Goal: Navigation & Orientation: Find specific page/section

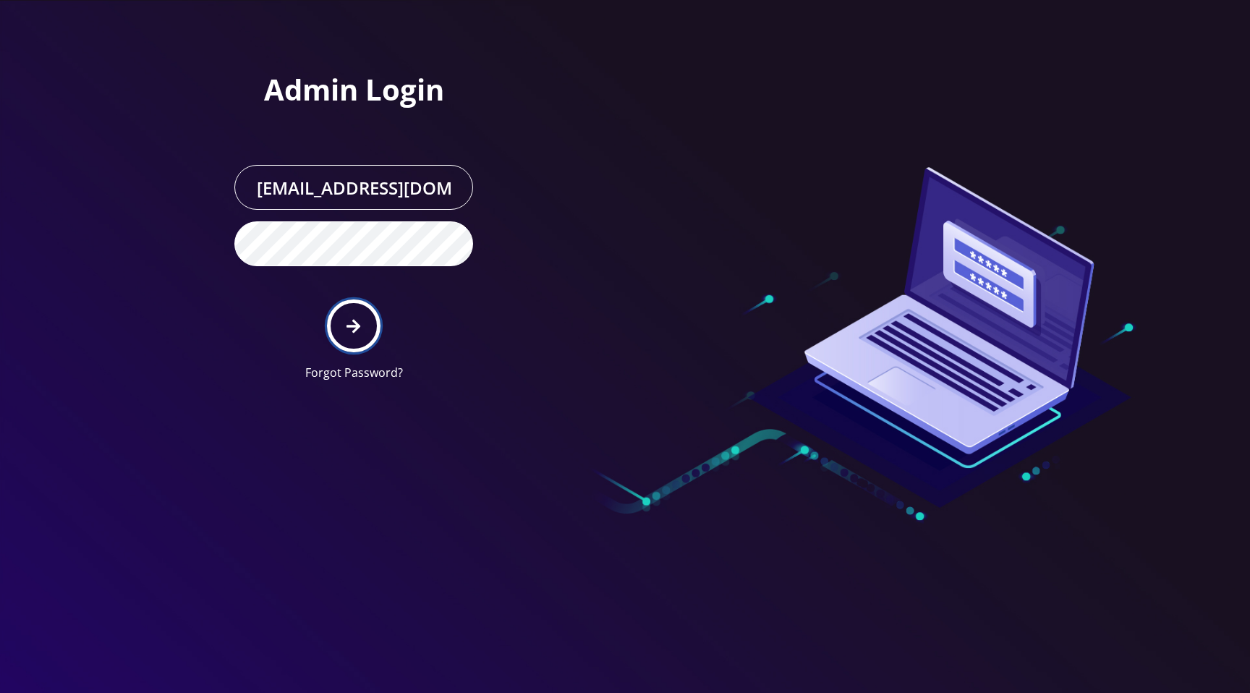
drag, startPoint x: 369, startPoint y: 321, endPoint x: 379, endPoint y: 321, distance: 10.2
click at [369, 321] on button "submit" at bounding box center [353, 326] width 53 height 53
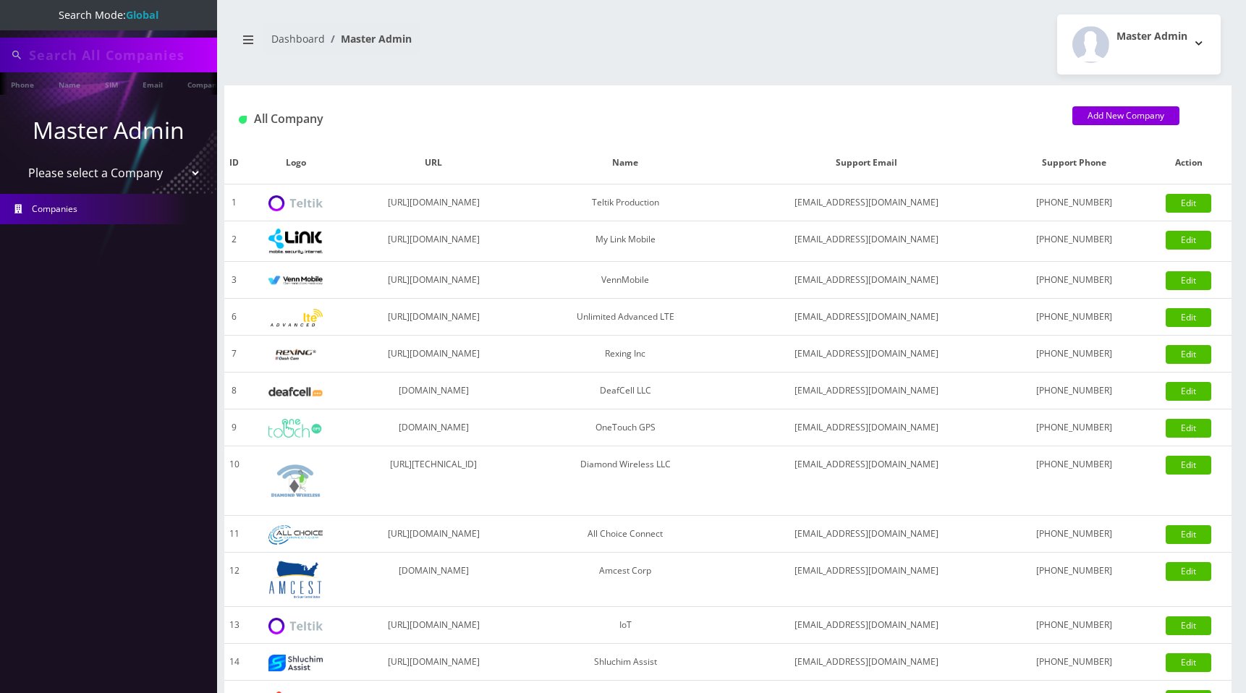
type input "[PERSON_NAME]"
click at [171, 179] on select "Please select a Company Teltik Production My Link Mobile VennMobile Unlimited A…" at bounding box center [109, 174] width 184 height 27
select select "1"
click at [17, 161] on select "Please select a Company Teltik Production My Link Mobile VennMobile Unlimited A…" at bounding box center [109, 174] width 184 height 27
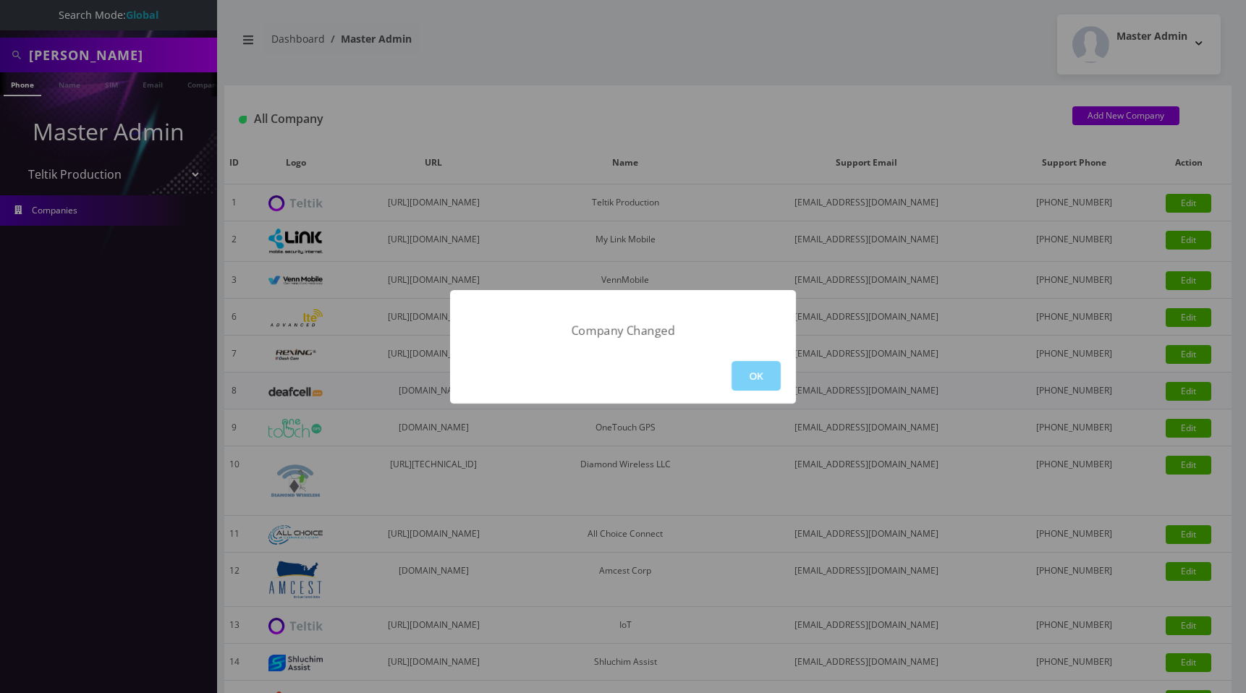
click at [747, 372] on button "OK" at bounding box center [755, 376] width 49 height 30
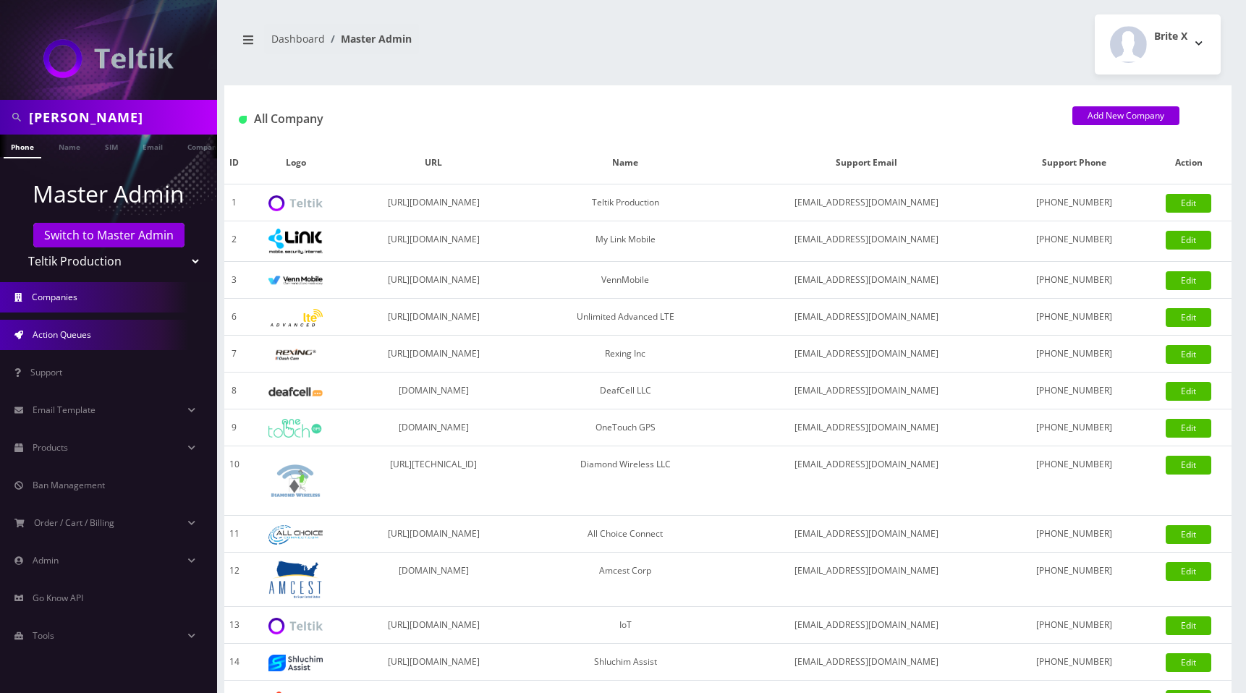
click at [104, 335] on link "Action Queues" at bounding box center [108, 335] width 217 height 30
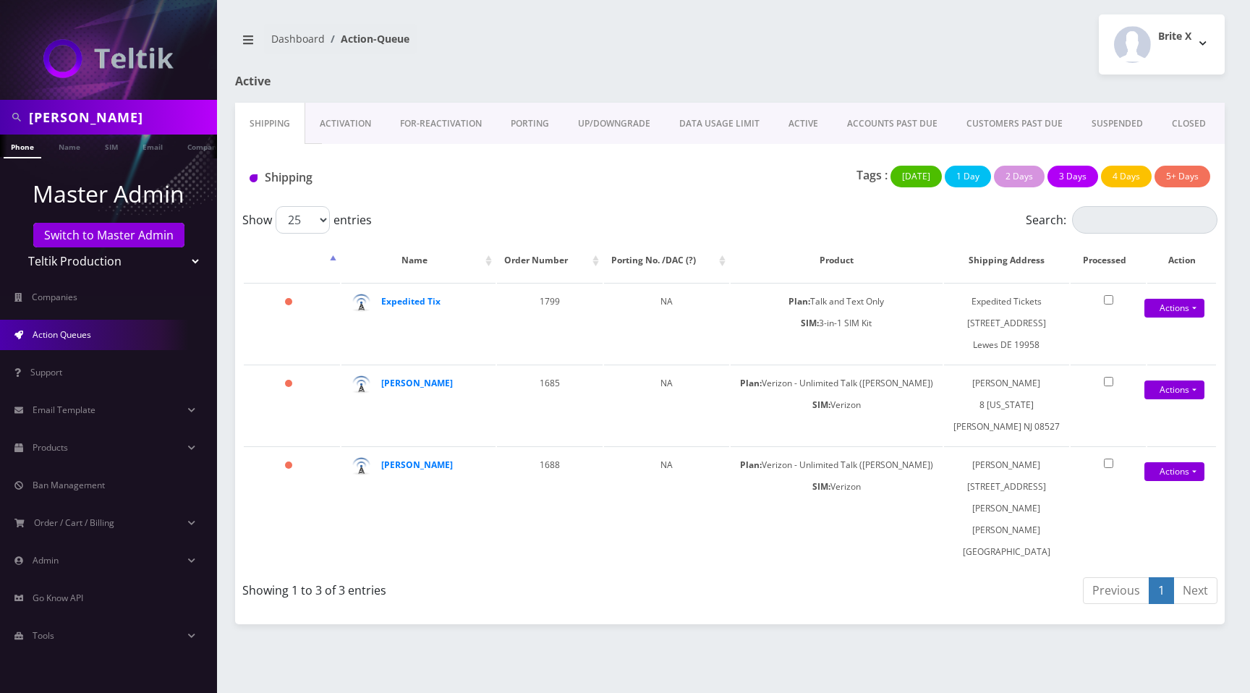
click at [342, 121] on link "Activation" at bounding box center [345, 124] width 80 height 42
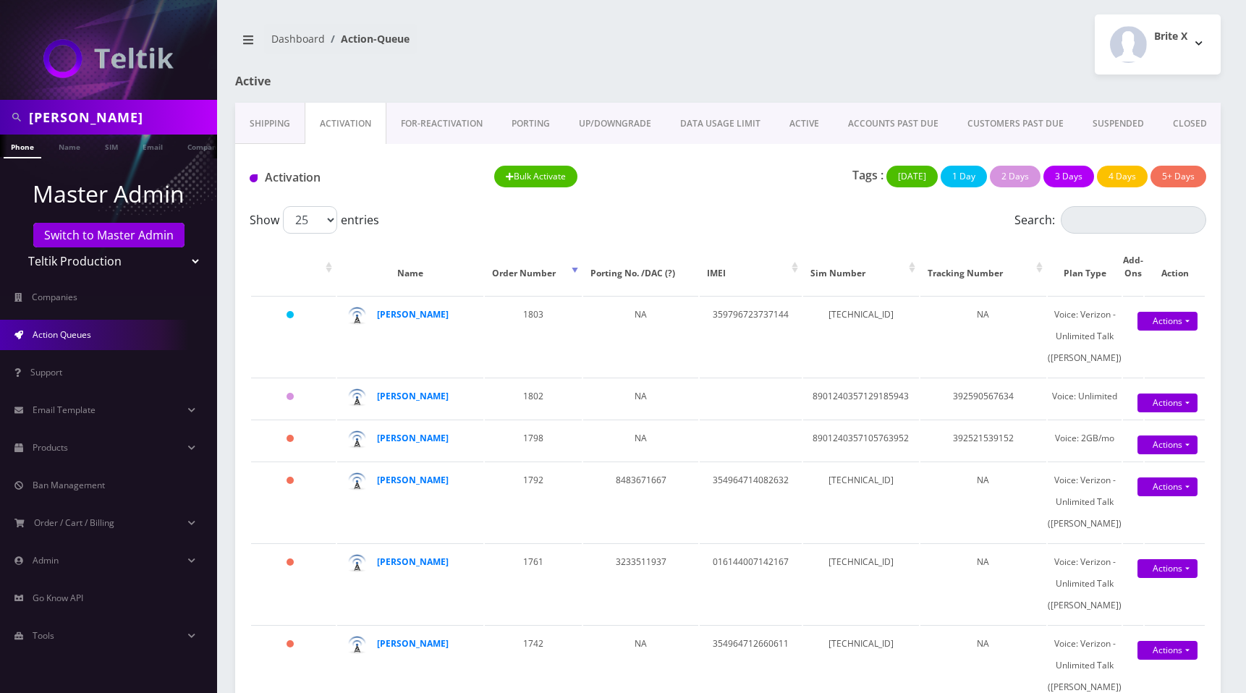
click at [1176, 127] on link "CLOSED" at bounding box center [1189, 124] width 63 height 42
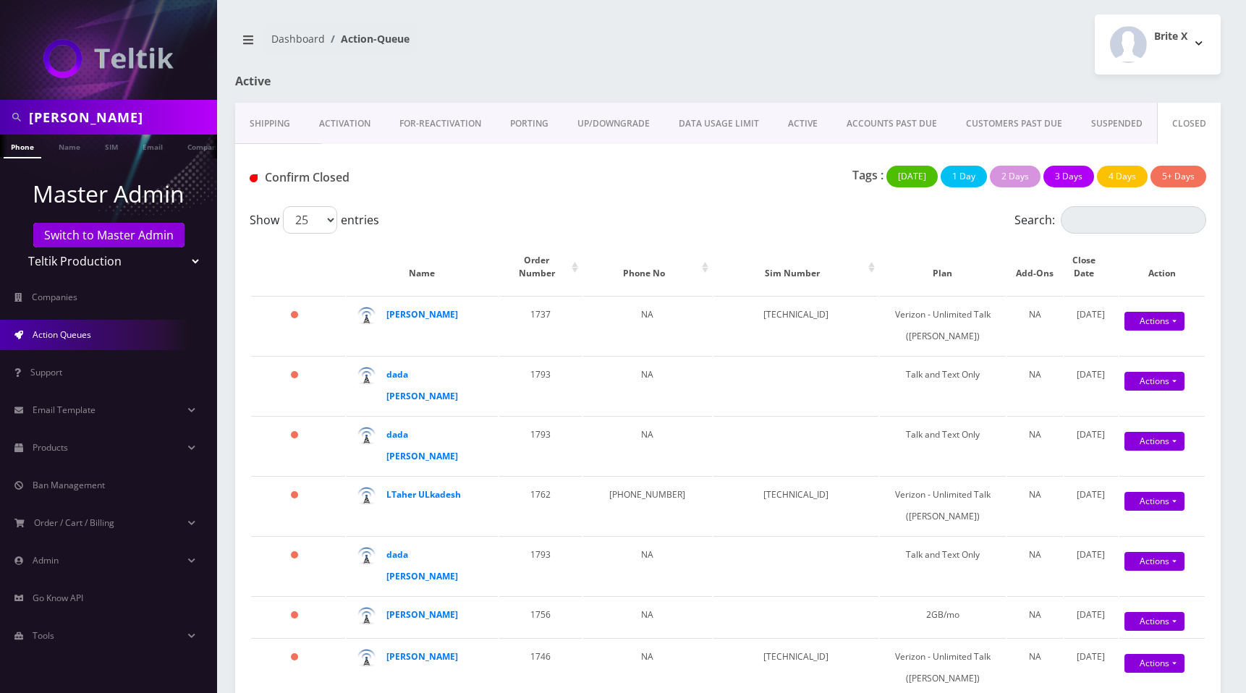
click at [1111, 124] on link "SUSPENDED" at bounding box center [1117, 124] width 80 height 42
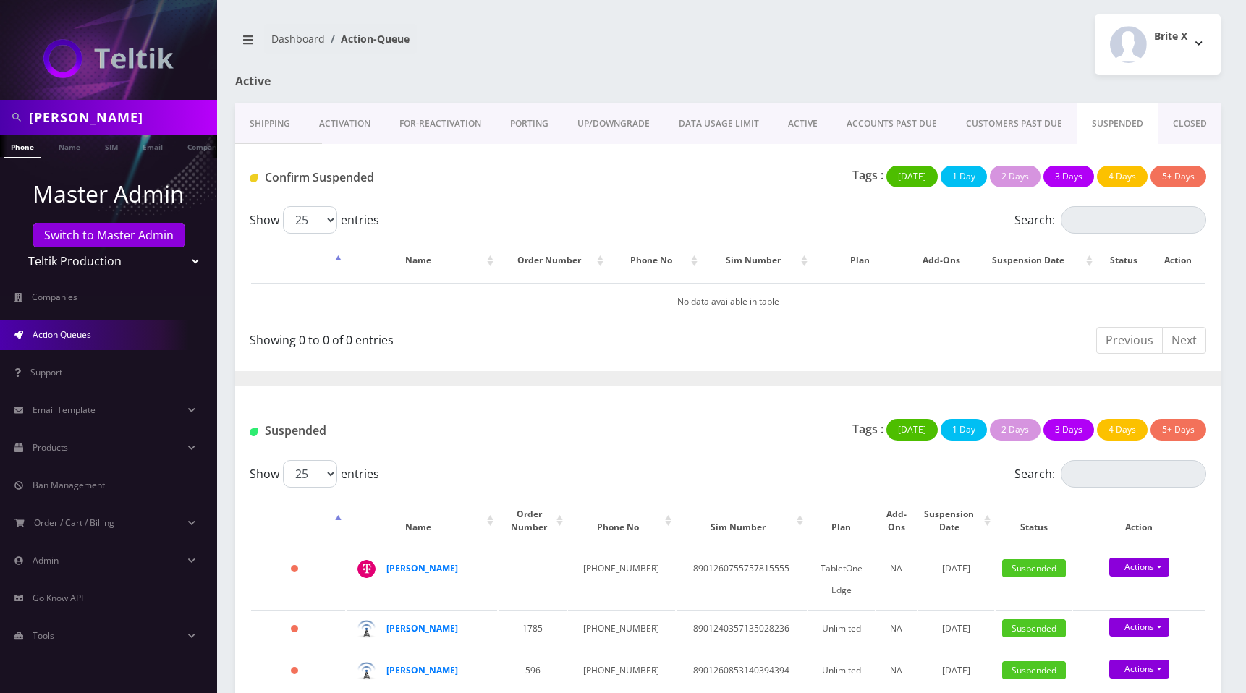
drag, startPoint x: 1002, startPoint y: 124, endPoint x: 1003, endPoint y: 145, distance: 21.0
click at [1002, 124] on link "CUSTOMERS PAST DUE" at bounding box center [1013, 124] width 125 height 42
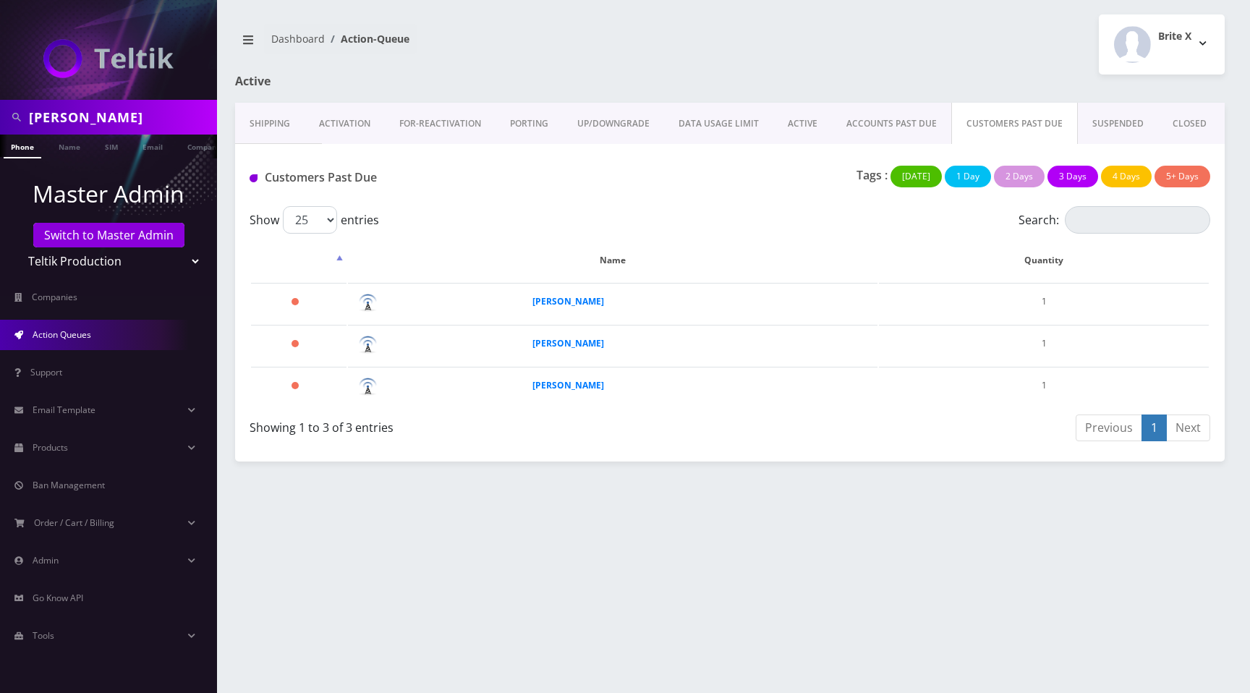
drag, startPoint x: 894, startPoint y: 130, endPoint x: 901, endPoint y: 148, distance: 19.1
click at [894, 130] on link "ACCOUNTS PAST DUE" at bounding box center [891, 124] width 119 height 42
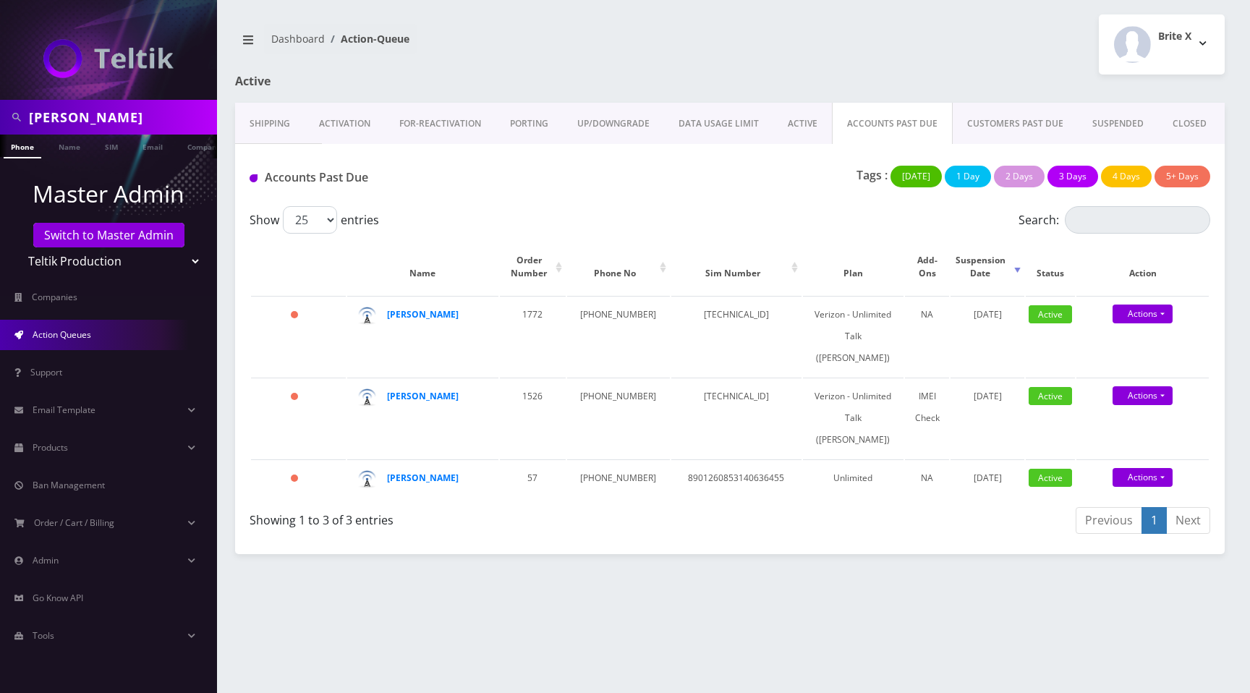
click at [793, 122] on link "ACTIVE" at bounding box center [802, 124] width 59 height 42
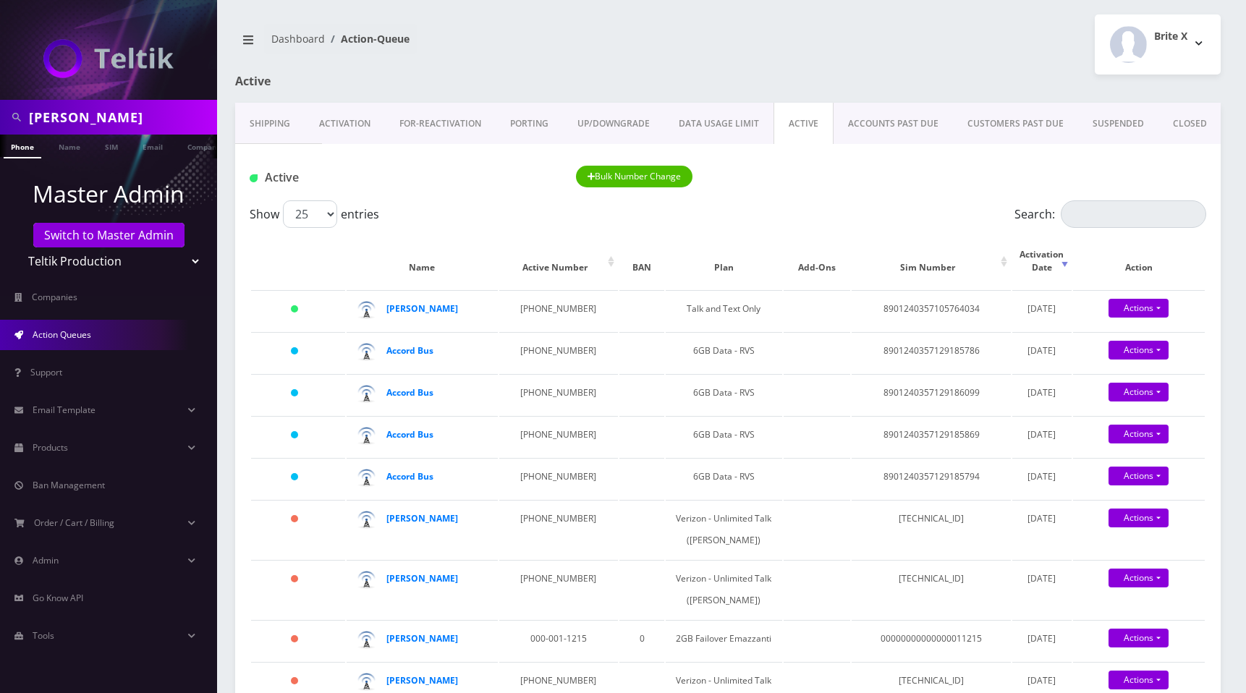
click at [716, 122] on link "DATA USAGE LIMIT" at bounding box center [718, 124] width 109 height 42
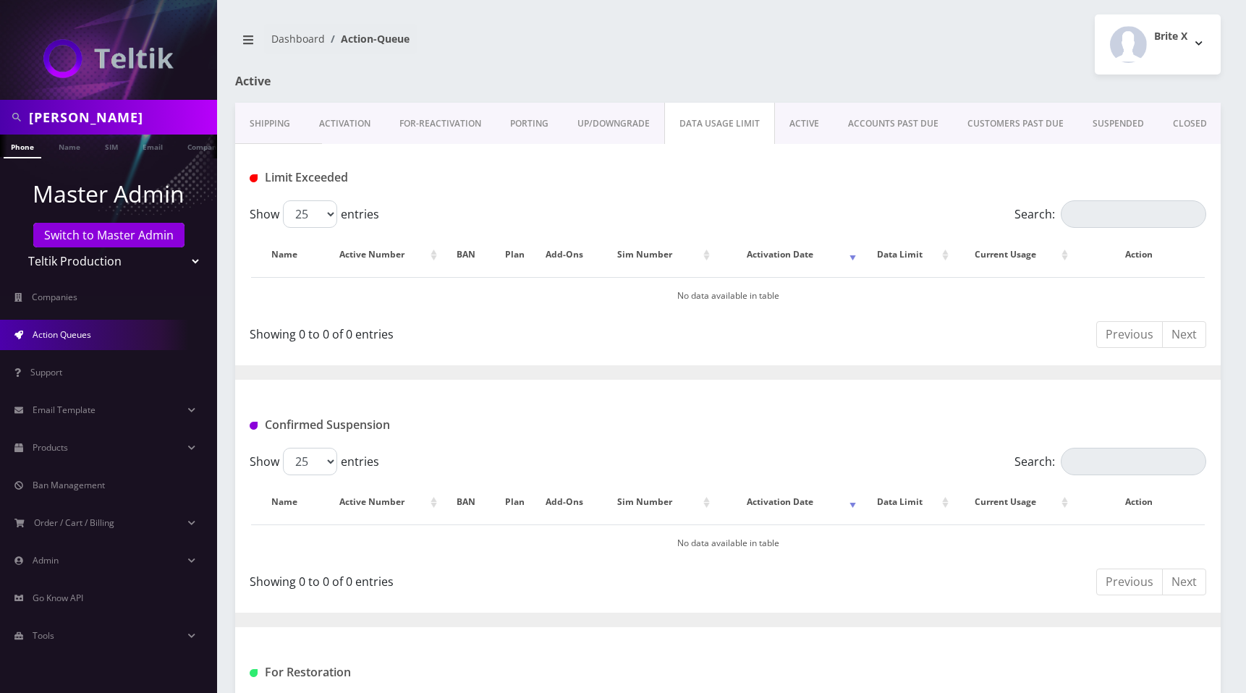
drag, startPoint x: 624, startPoint y: 127, endPoint x: 816, endPoint y: 306, distance: 263.1
click at [623, 127] on link "UP/DOWNGRADE" at bounding box center [613, 124] width 101 height 42
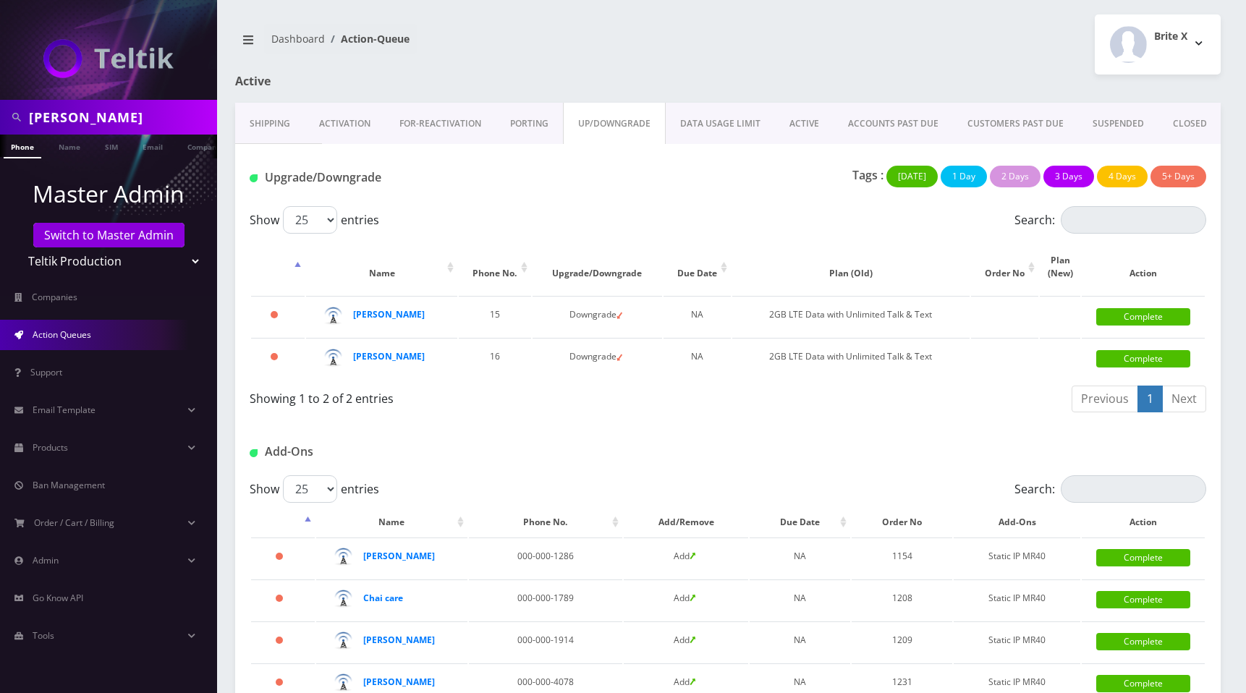
click at [531, 124] on link "PORTING" at bounding box center [529, 124] width 67 height 42
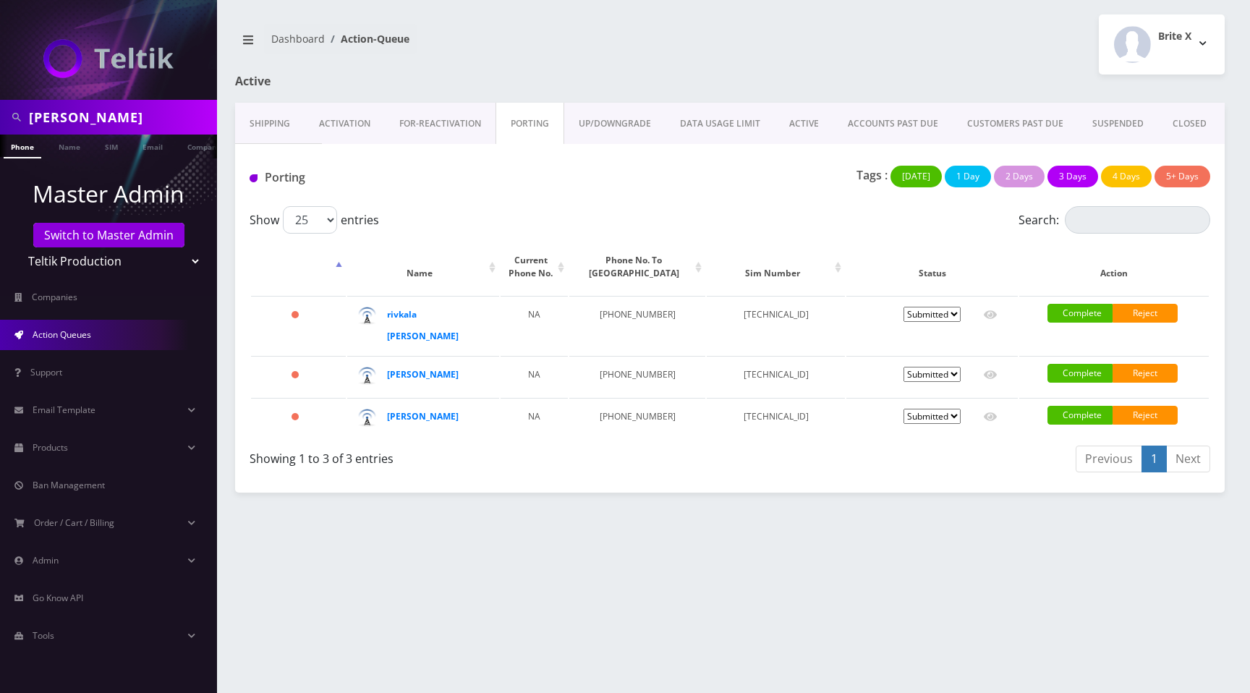
click at [437, 116] on link "FOR-REActivation" at bounding box center [440, 124] width 111 height 42
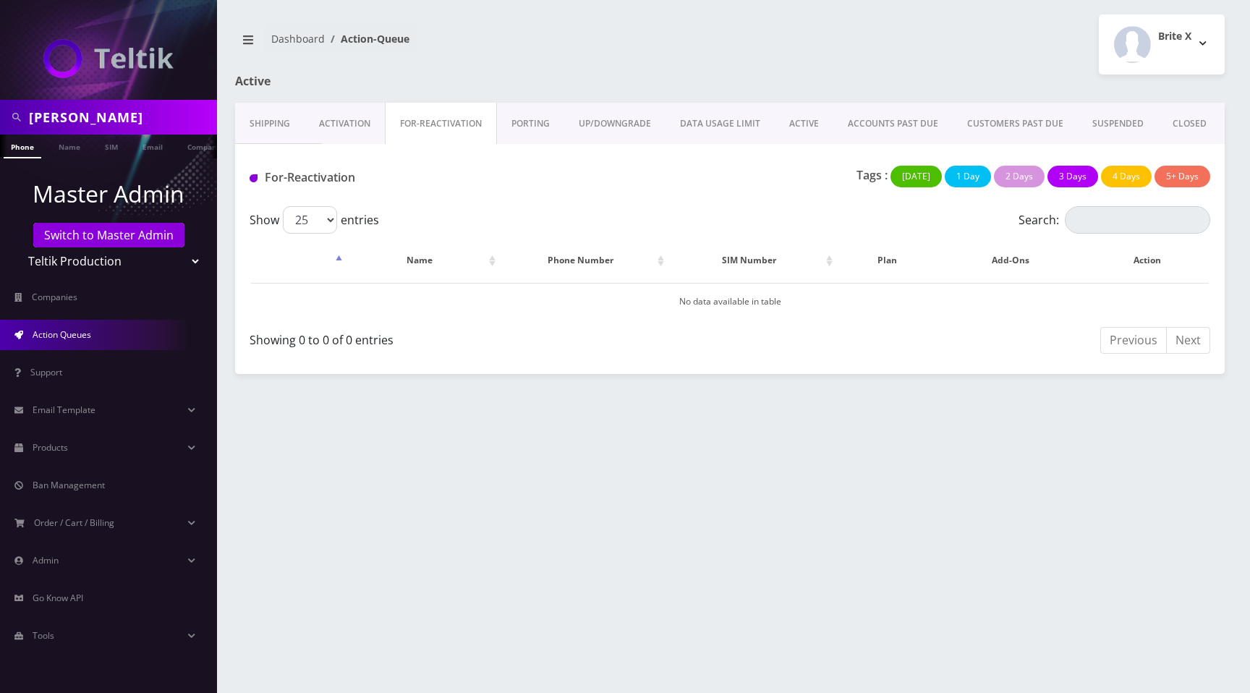
click at [344, 129] on link "Activation" at bounding box center [345, 124] width 80 height 42
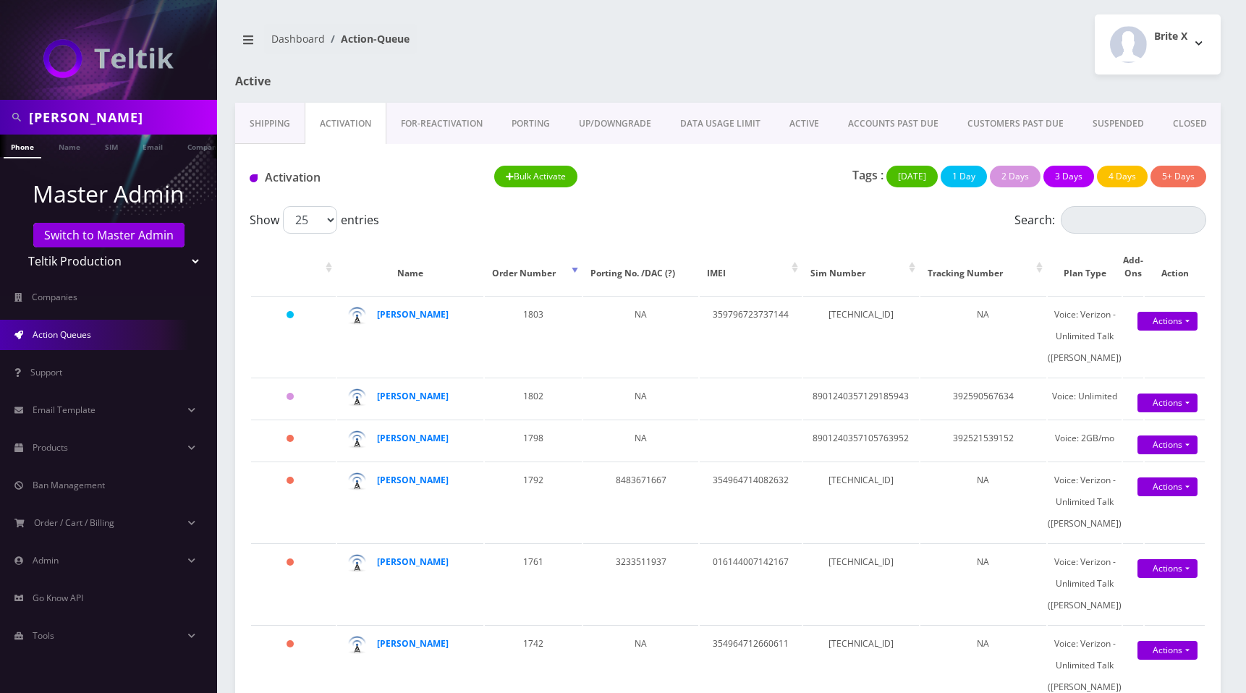
click at [264, 118] on link "Shipping" at bounding box center [269, 124] width 69 height 42
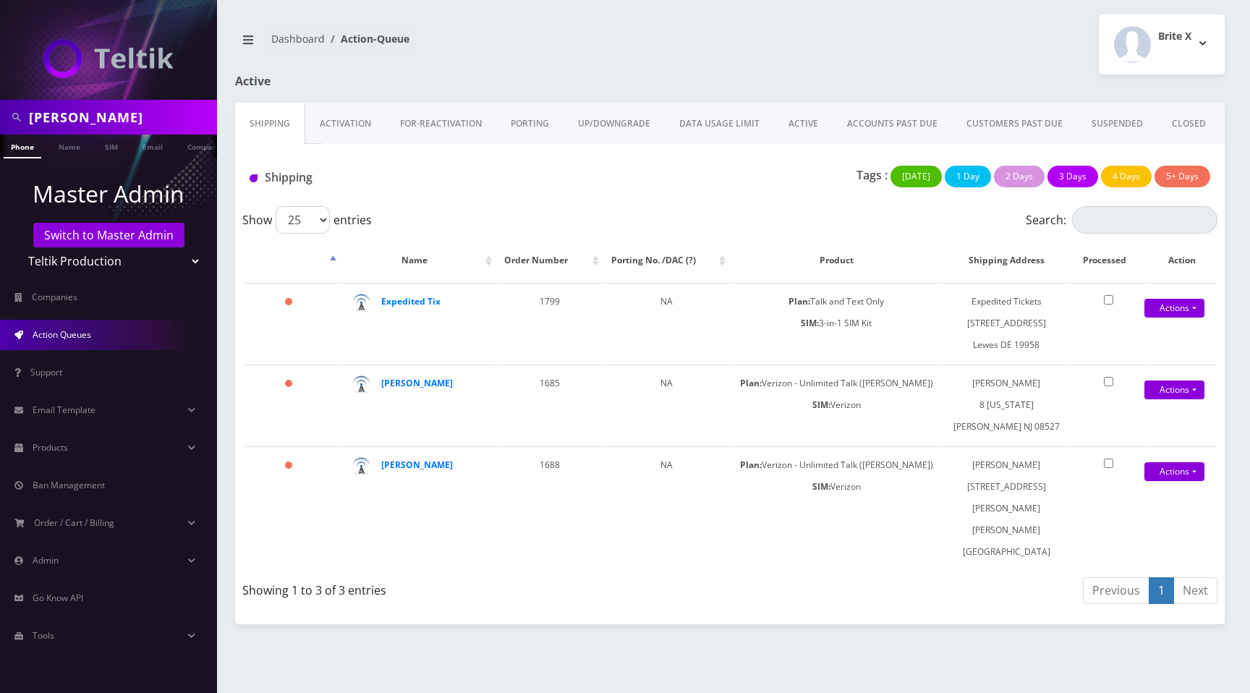
click at [854, 50] on div "Brite X Logout" at bounding box center [983, 44] width 506 height 60
click at [115, 371] on link "Support" at bounding box center [108, 372] width 217 height 30
